Goal: Transaction & Acquisition: Download file/media

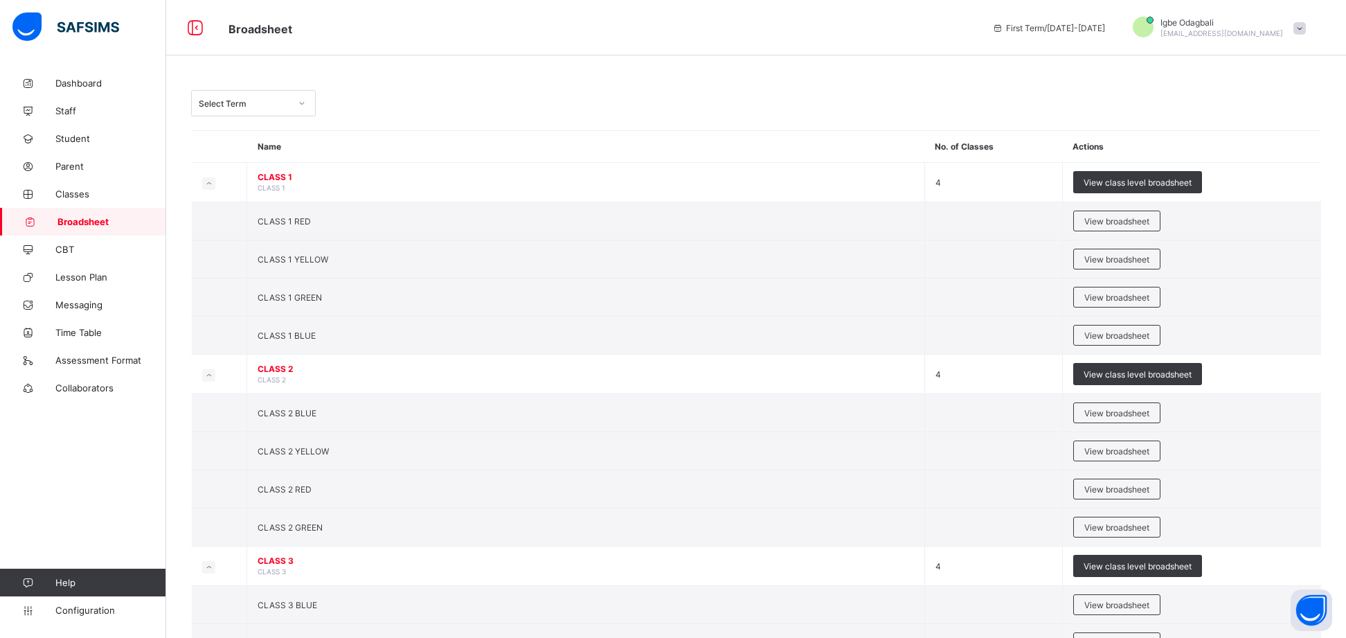
click at [260, 102] on div "Select Term" at bounding box center [244, 103] width 91 height 10
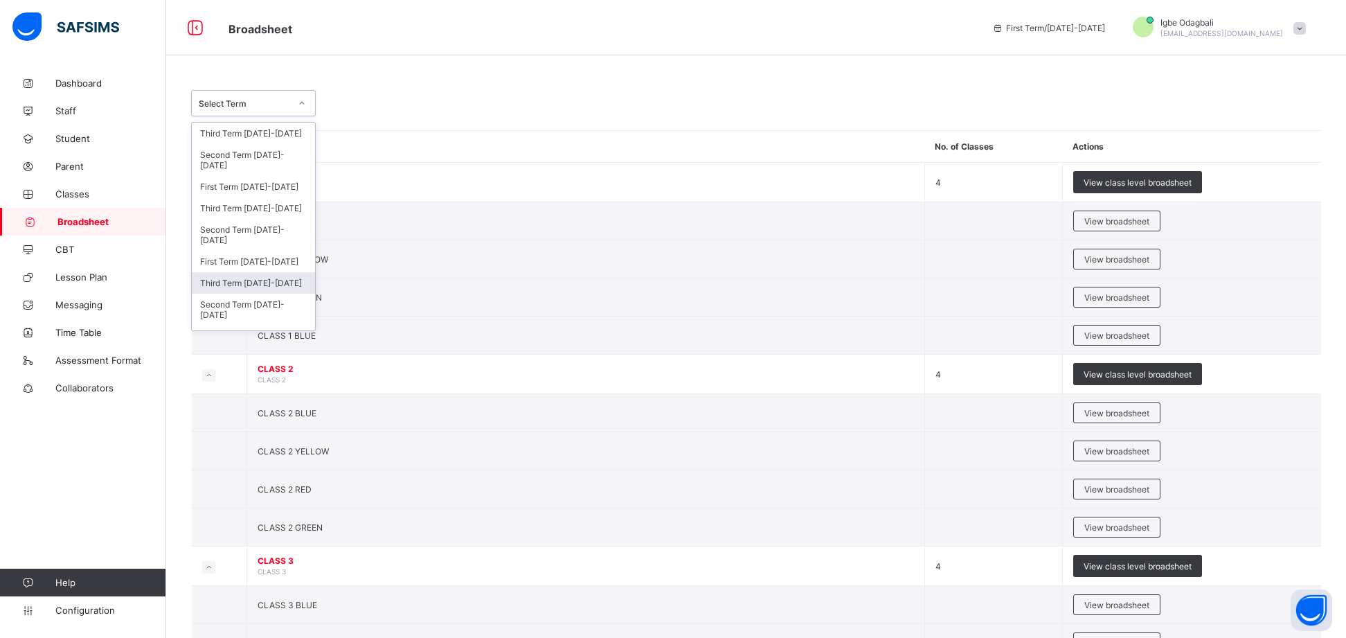
click at [272, 279] on div "Third Term [DATE]-[DATE]" at bounding box center [253, 282] width 123 height 21
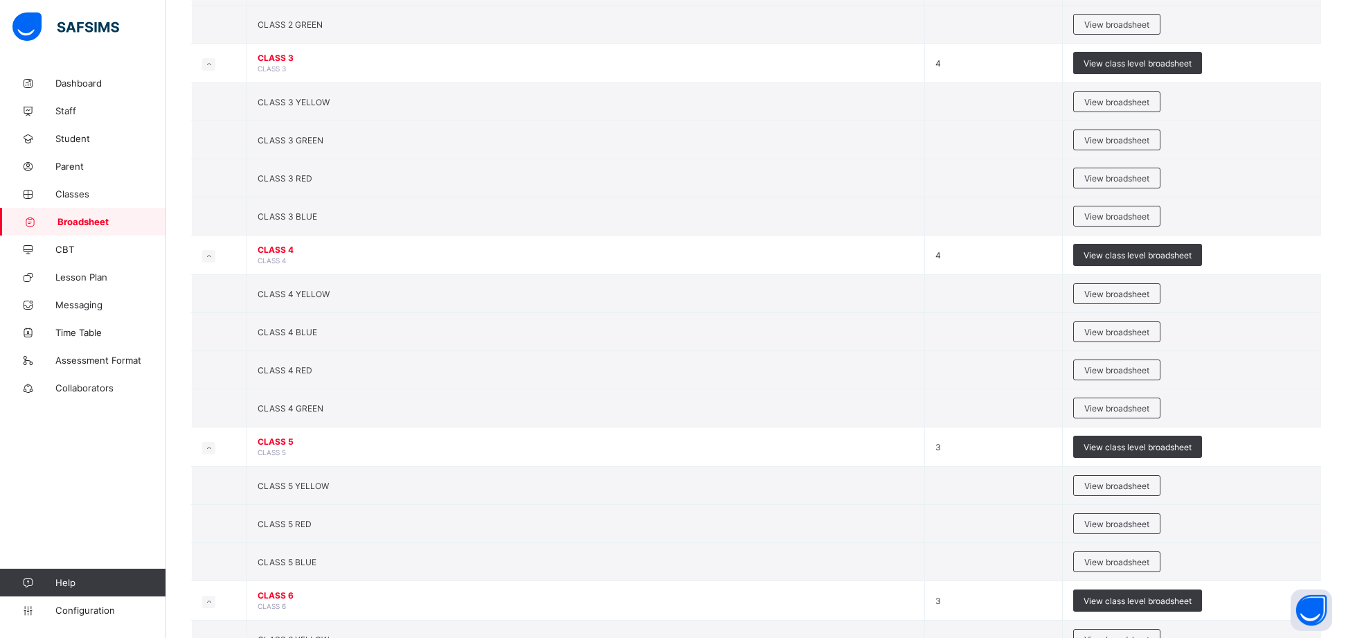
scroll to position [553, 0]
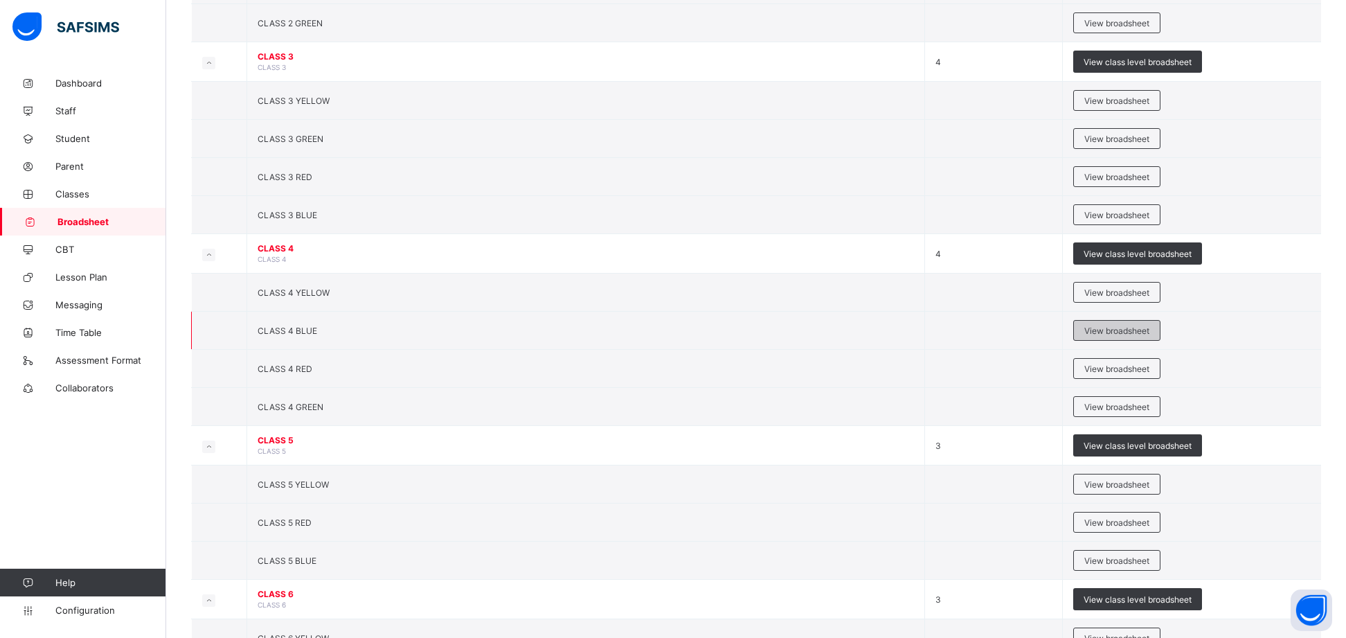
click at [1120, 336] on span "View broadsheet" at bounding box center [1116, 330] width 65 height 10
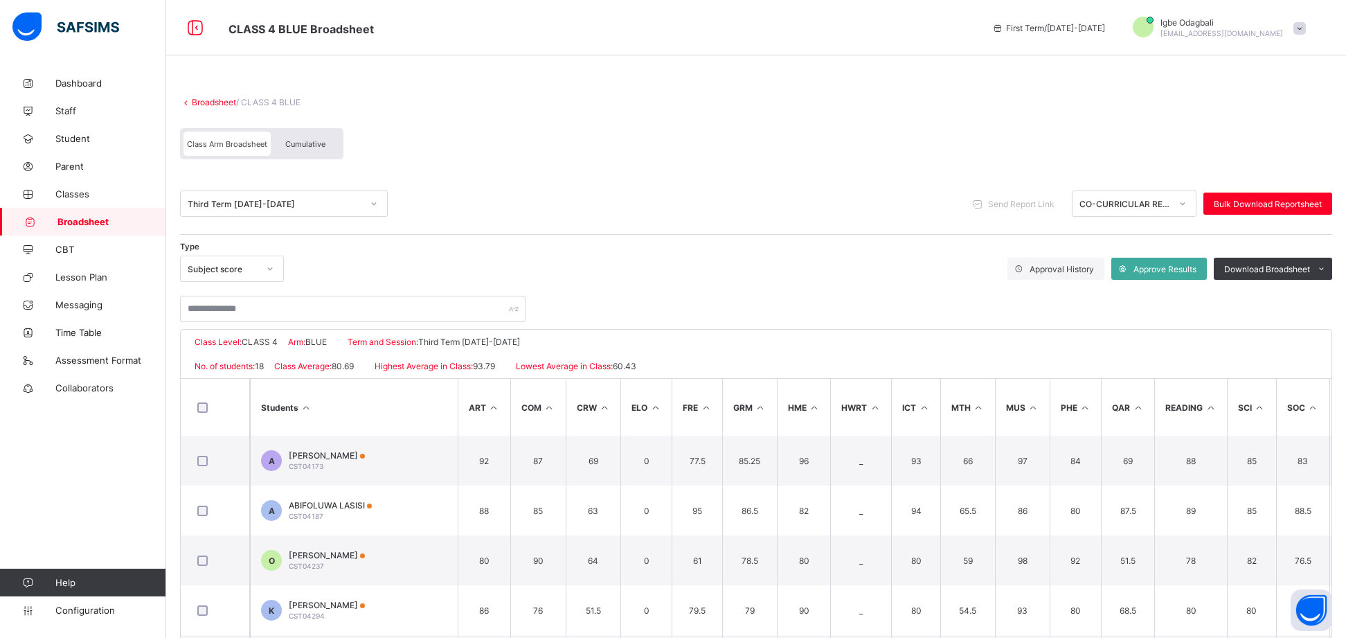
click at [436, 289] on div at bounding box center [756, 302] width 1152 height 40
click at [1122, 200] on div "CO-CURRICULAR REPORT" at bounding box center [1124, 204] width 91 height 10
click at [1158, 206] on div "CO-CURRICULAR REPORT" at bounding box center [1124, 204] width 91 height 10
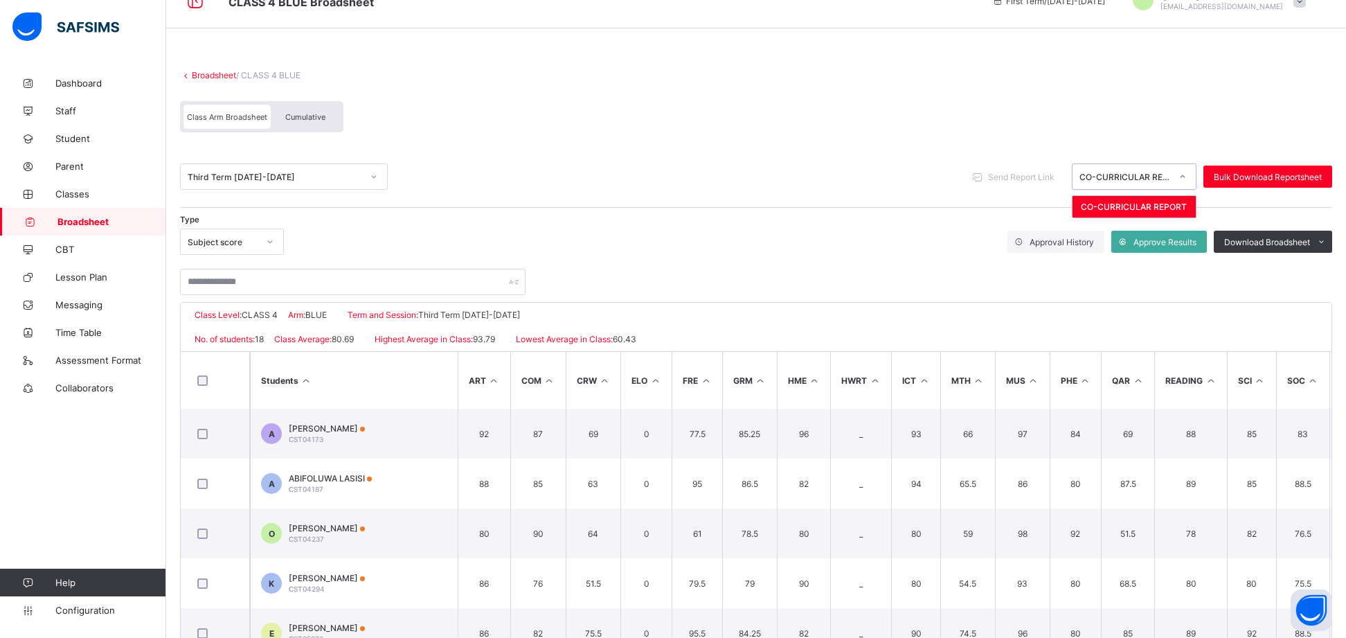
scroll to position [33, 0]
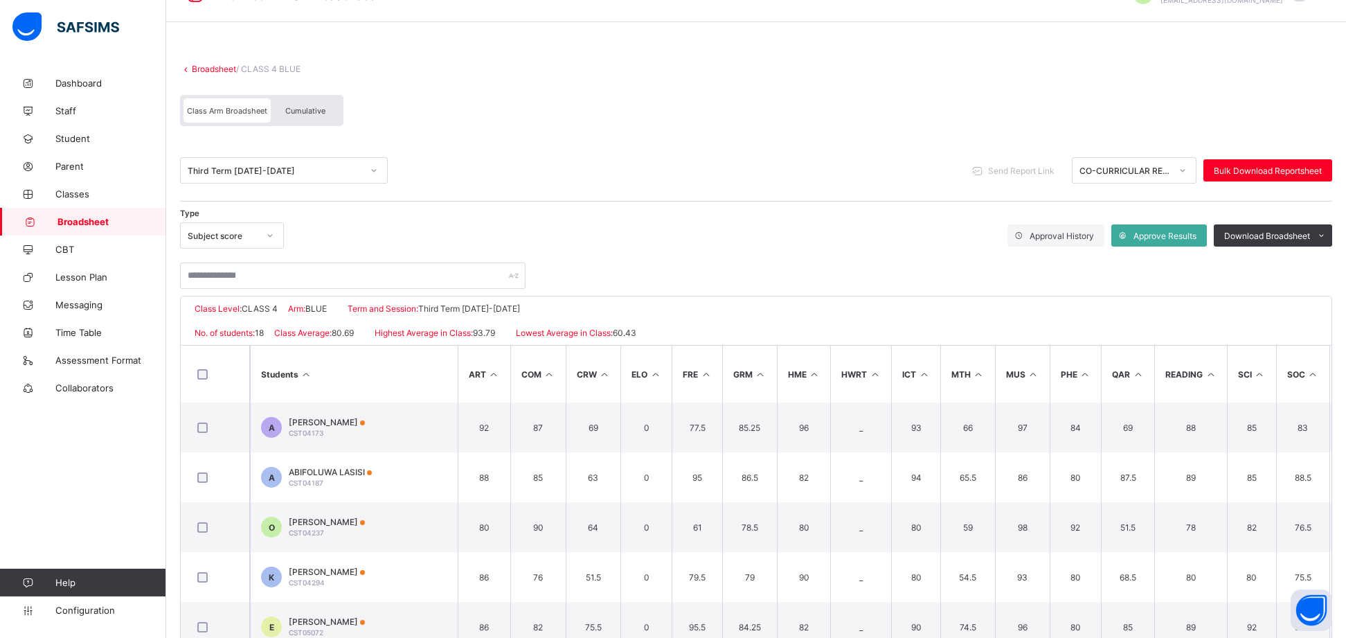
click at [314, 115] on span "Cumulative" at bounding box center [305, 111] width 40 height 10
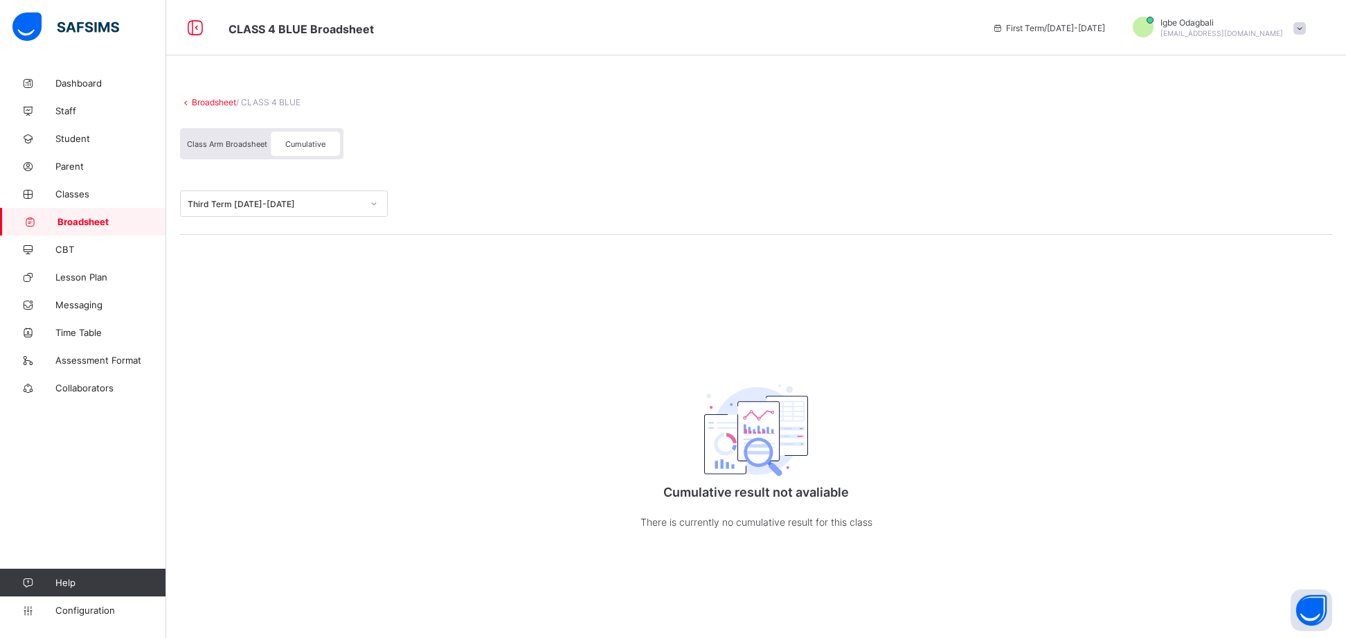
scroll to position [0, 0]
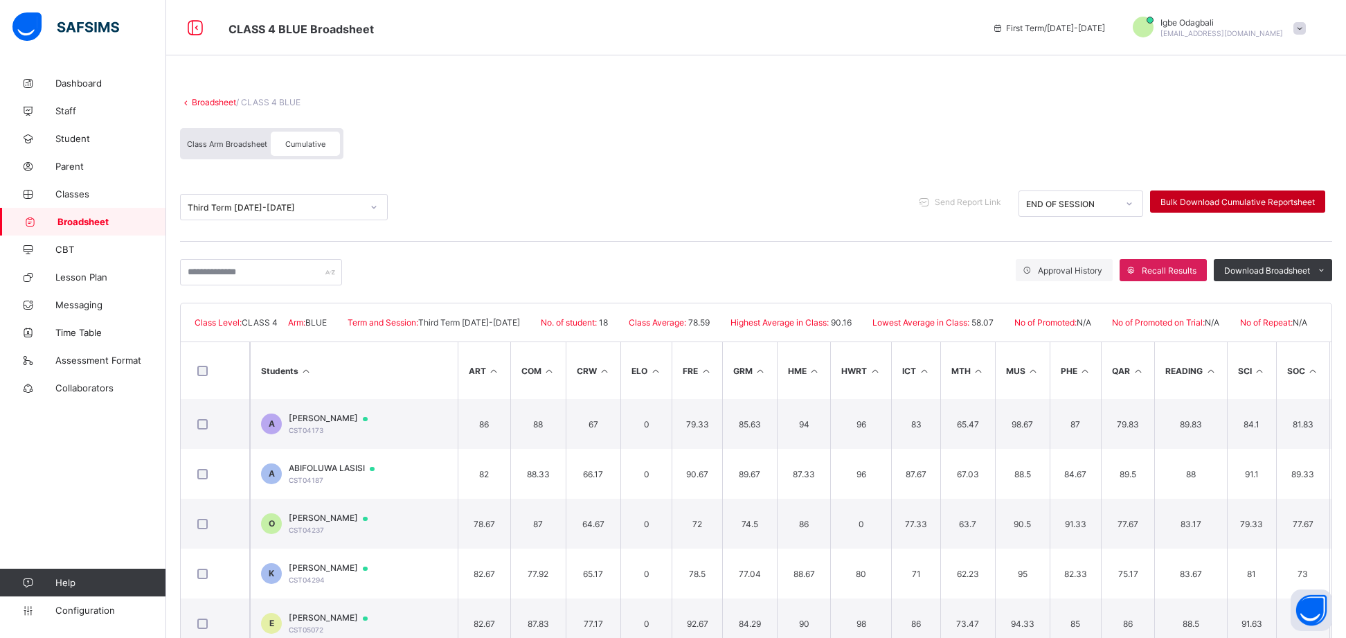
click at [1225, 201] on span "Bulk Download Cumulative Reportsheet" at bounding box center [1237, 202] width 154 height 10
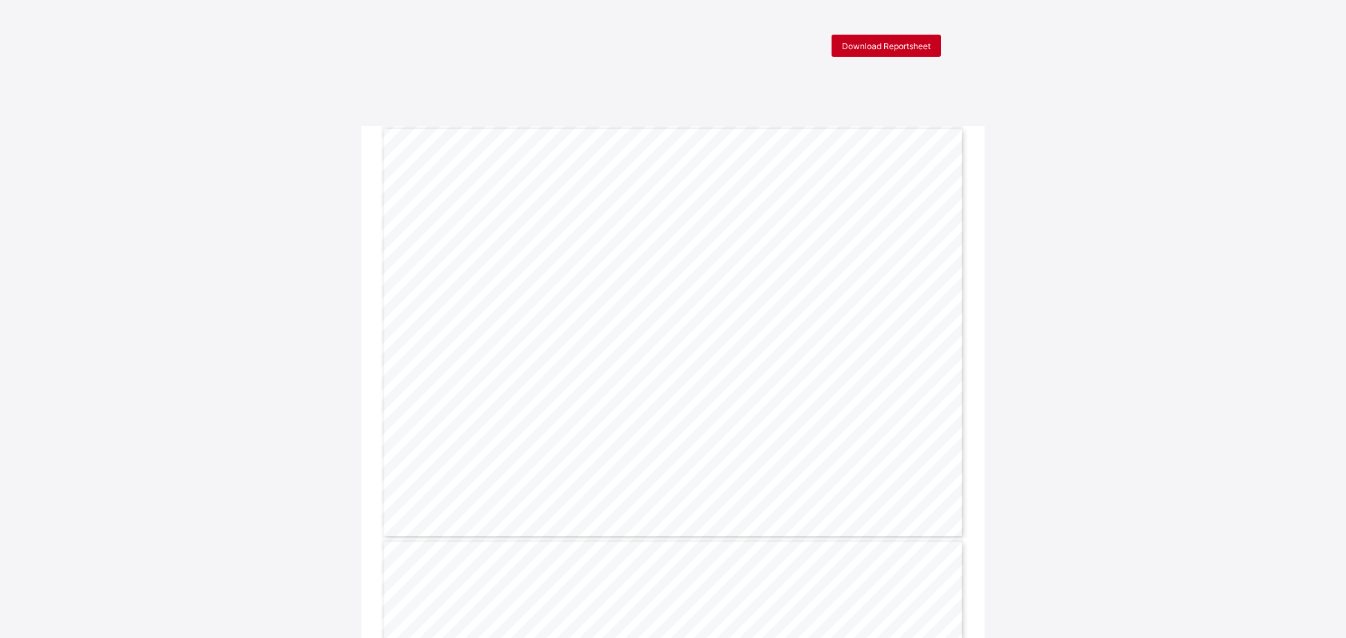
click at [869, 42] on span "Download Reportsheet" at bounding box center [886, 46] width 89 height 10
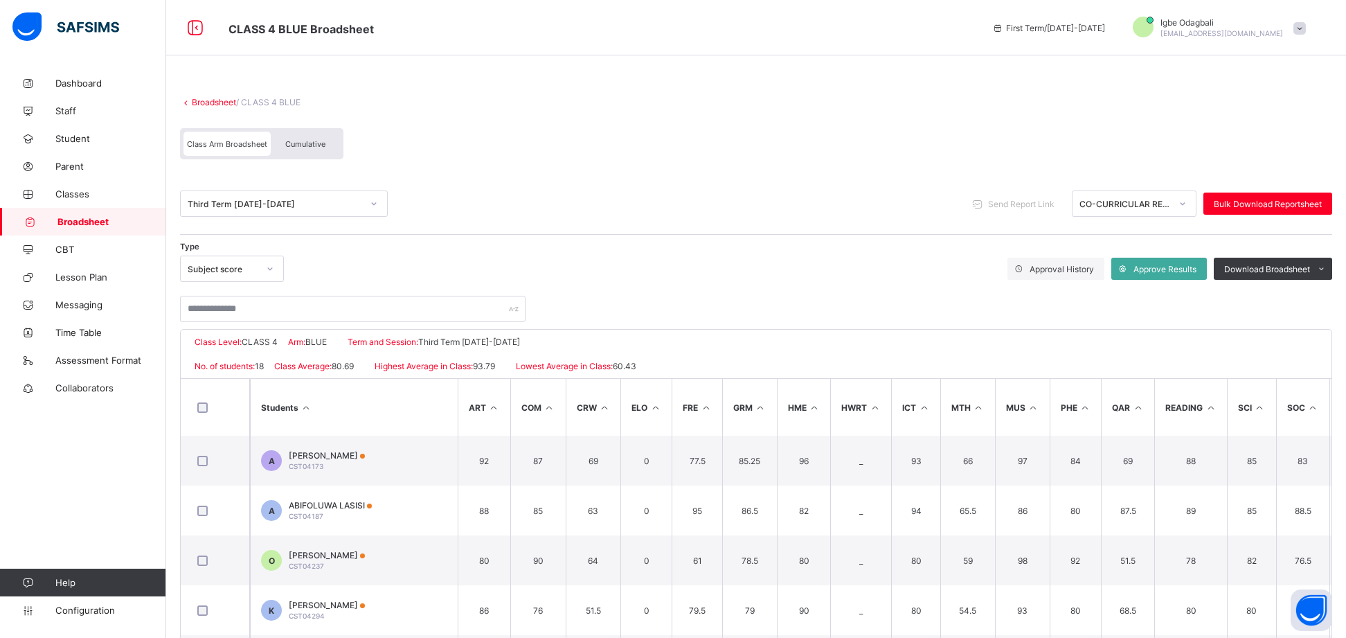
click at [223, 100] on link "Broadsheet" at bounding box center [214, 102] width 44 height 10
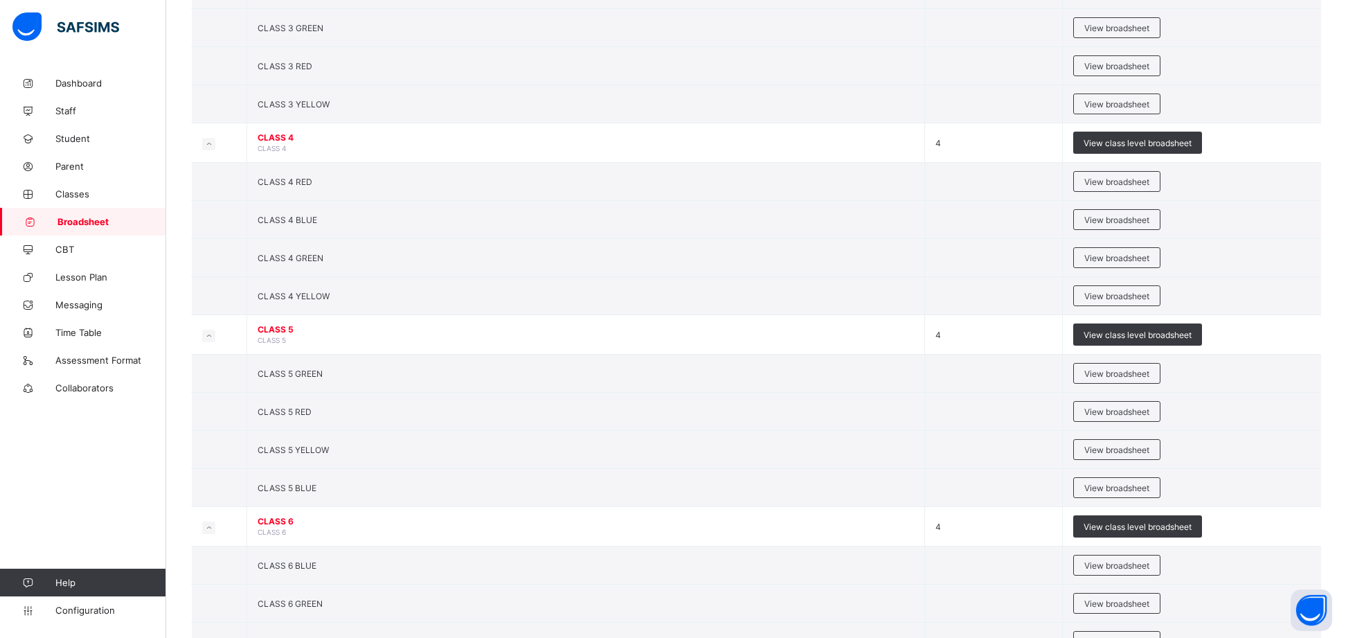
scroll to position [619, 0]
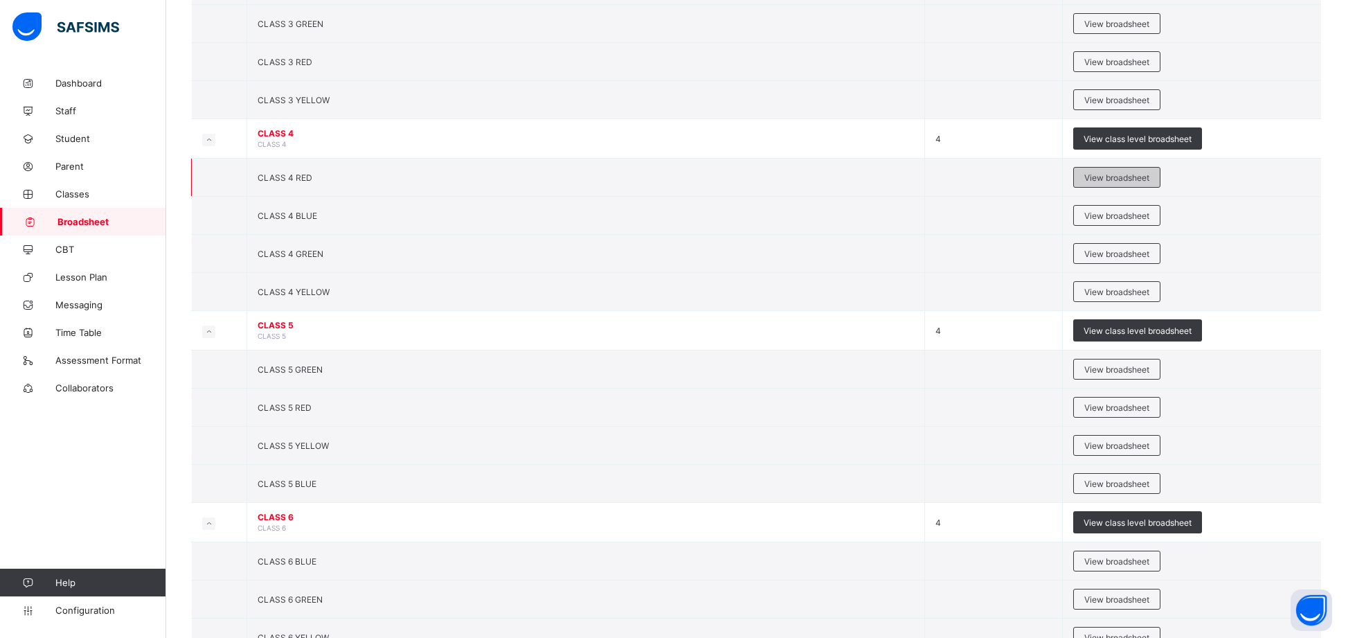
click at [1116, 179] on span "View broadsheet" at bounding box center [1116, 177] width 65 height 10
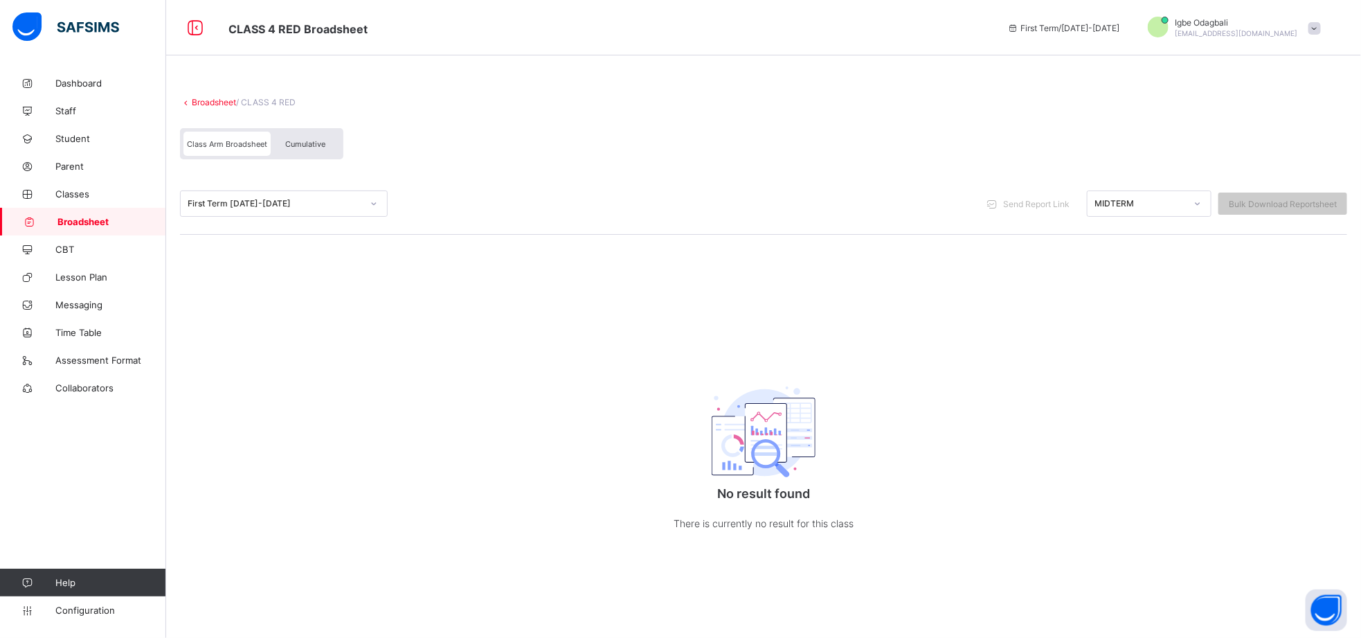
click at [210, 106] on link "Broadsheet" at bounding box center [214, 102] width 44 height 10
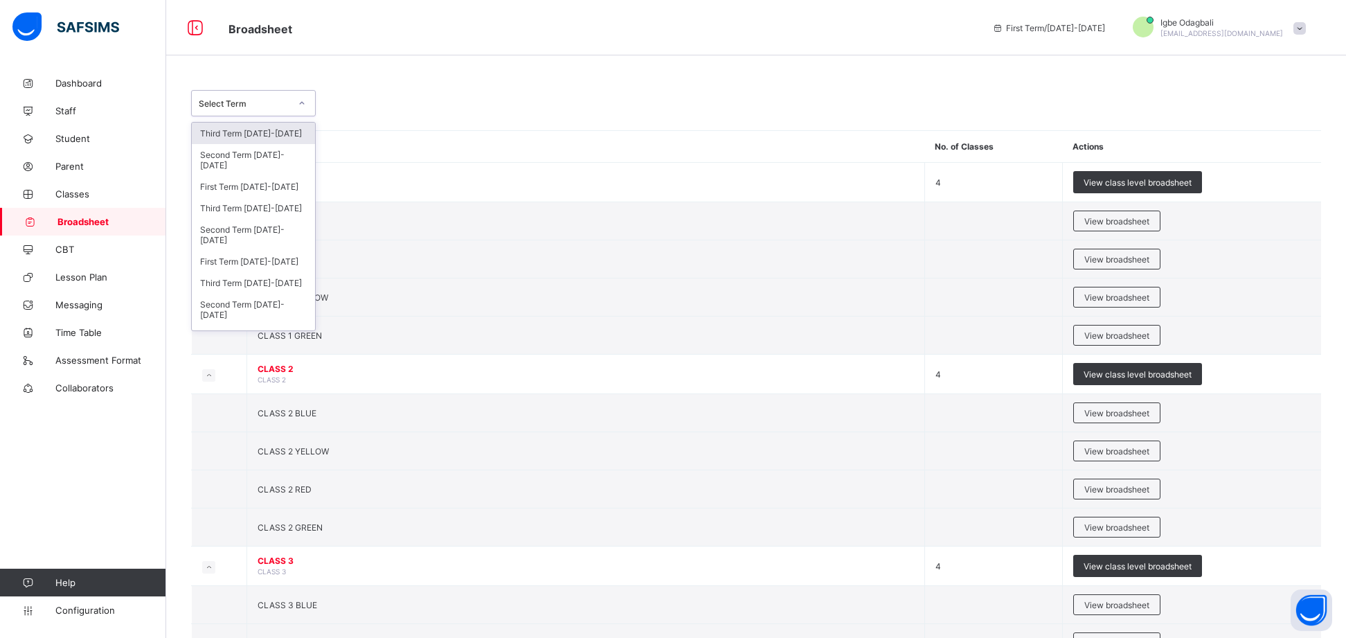
click at [268, 108] on div "Select Term" at bounding box center [244, 103] width 91 height 10
click at [275, 274] on div "Third Term 2023-2024" at bounding box center [253, 282] width 123 height 21
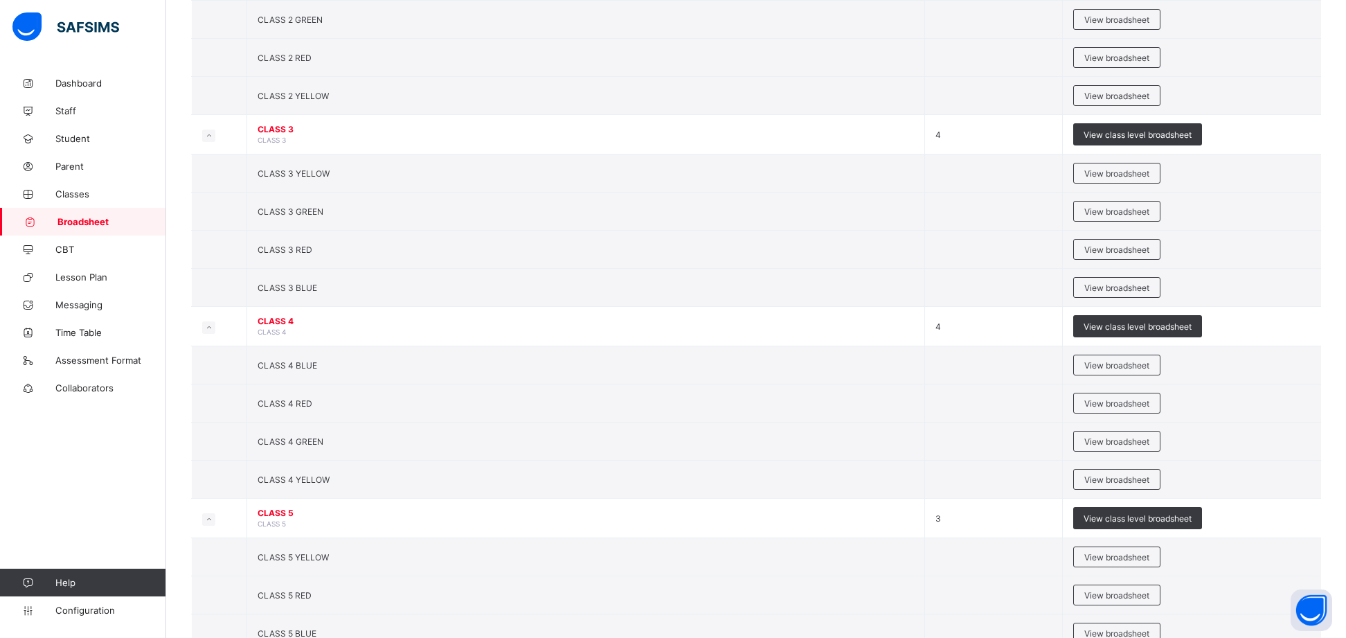
scroll to position [480, 0]
click at [1138, 405] on span "View broadsheet" at bounding box center [1116, 402] width 65 height 10
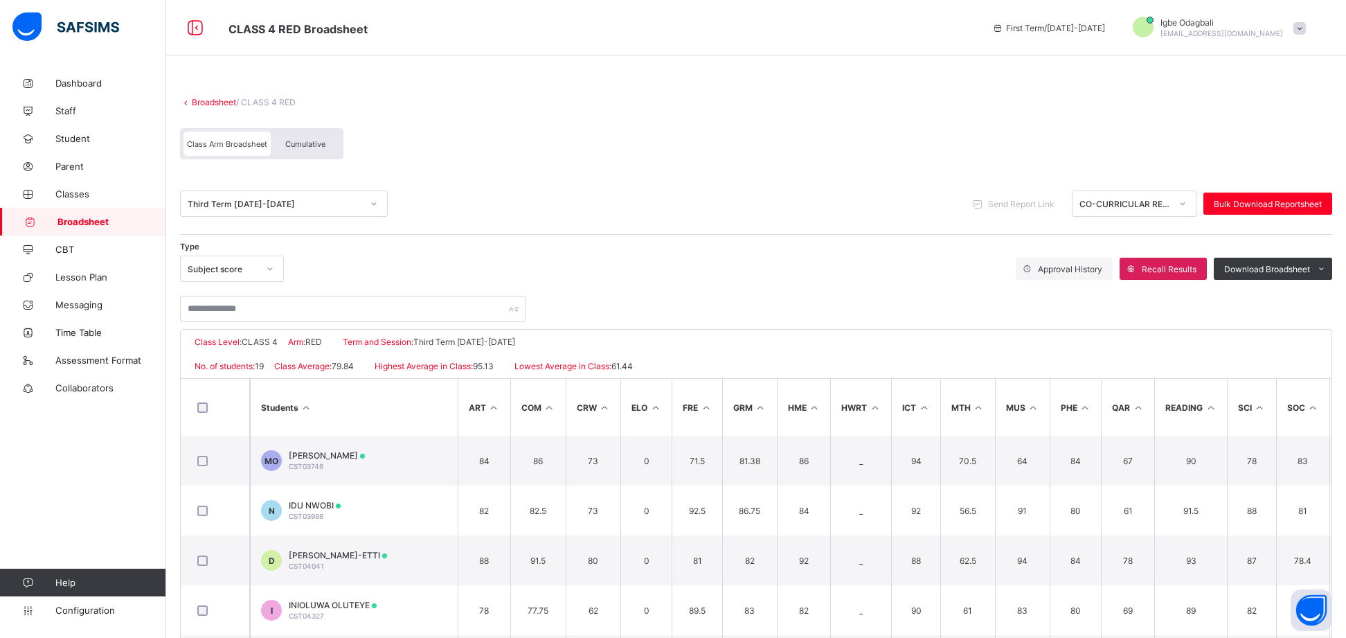
click at [763, 192] on div "Third Term 2023-2024 Send Report Link CO-CURRICULAR REPORT Bulk Download Report…" at bounding box center [756, 203] width 1152 height 26
click at [306, 146] on span "Cumulative" at bounding box center [305, 144] width 40 height 10
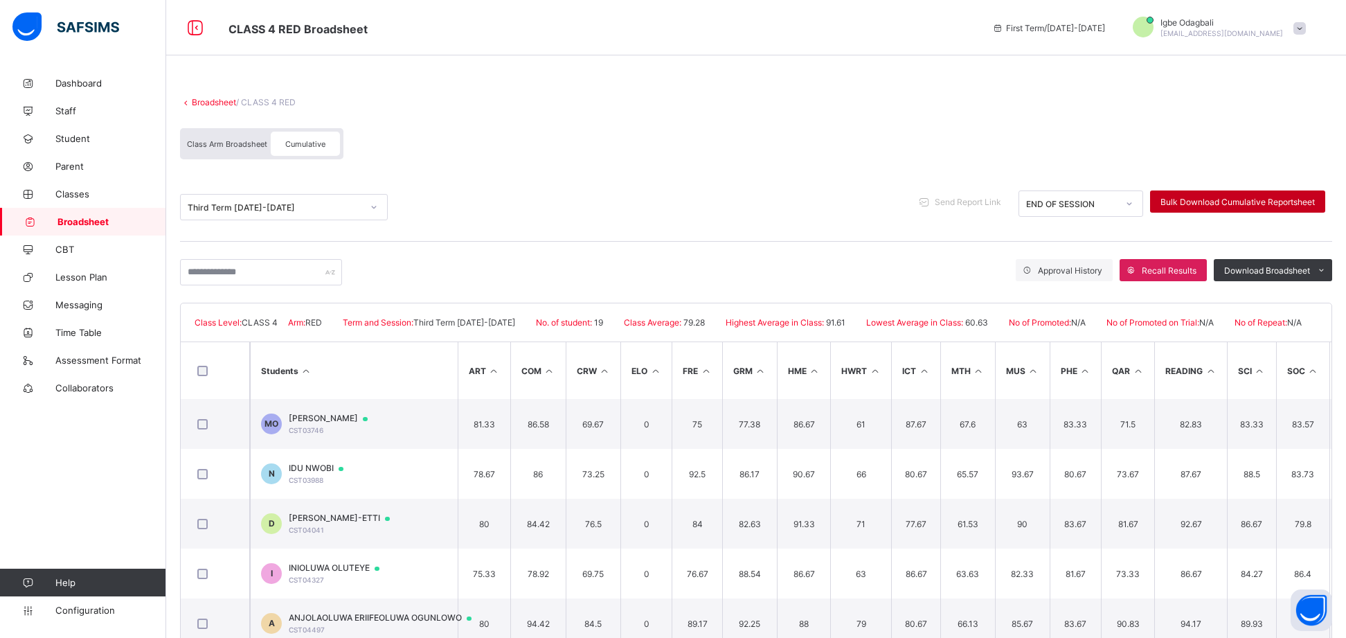
click at [1257, 197] on span "Bulk Download Cumulative Reportsheet" at bounding box center [1237, 202] width 154 height 10
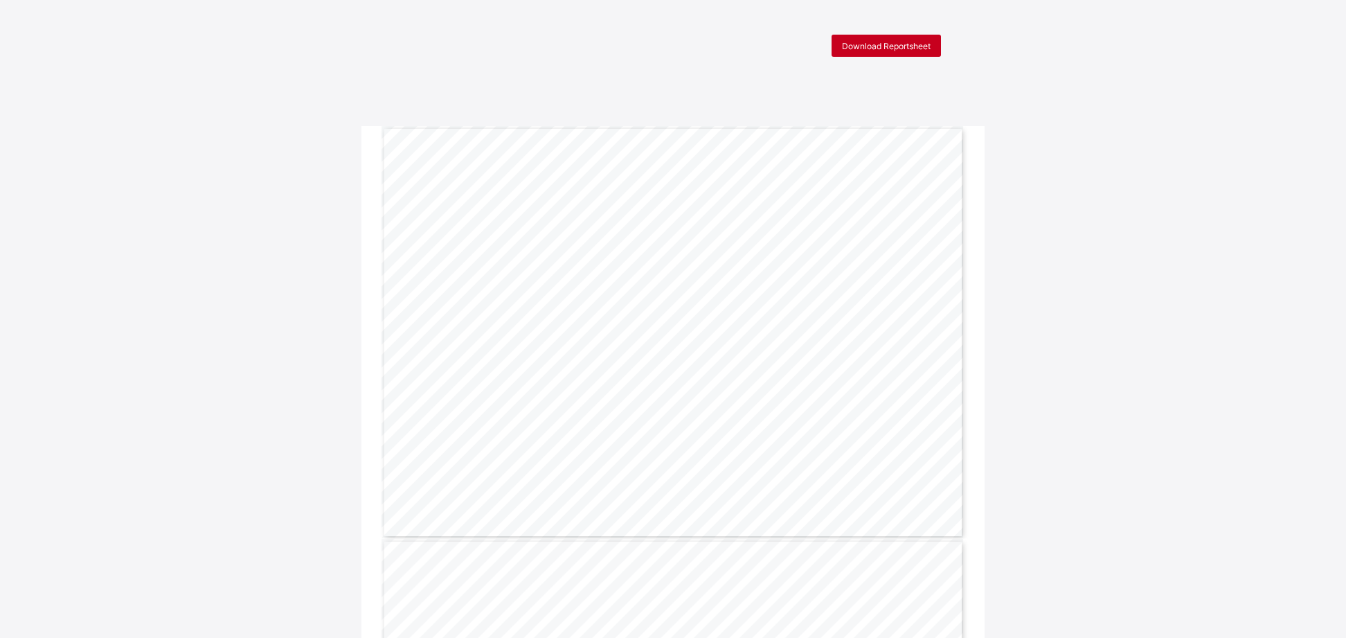
click at [879, 48] on span "Download Reportsheet" at bounding box center [886, 46] width 89 height 10
